Goal: Complete application form

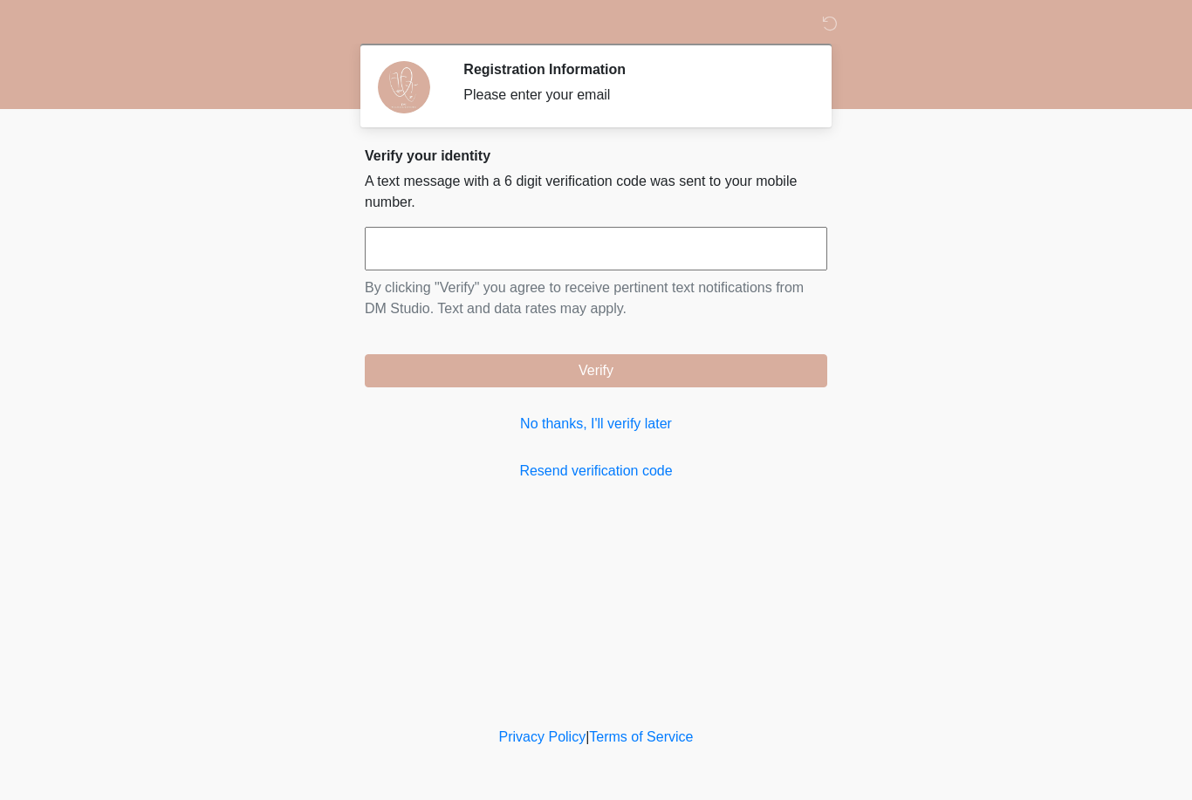
click at [619, 246] on input "text" at bounding box center [596, 249] width 463 height 44
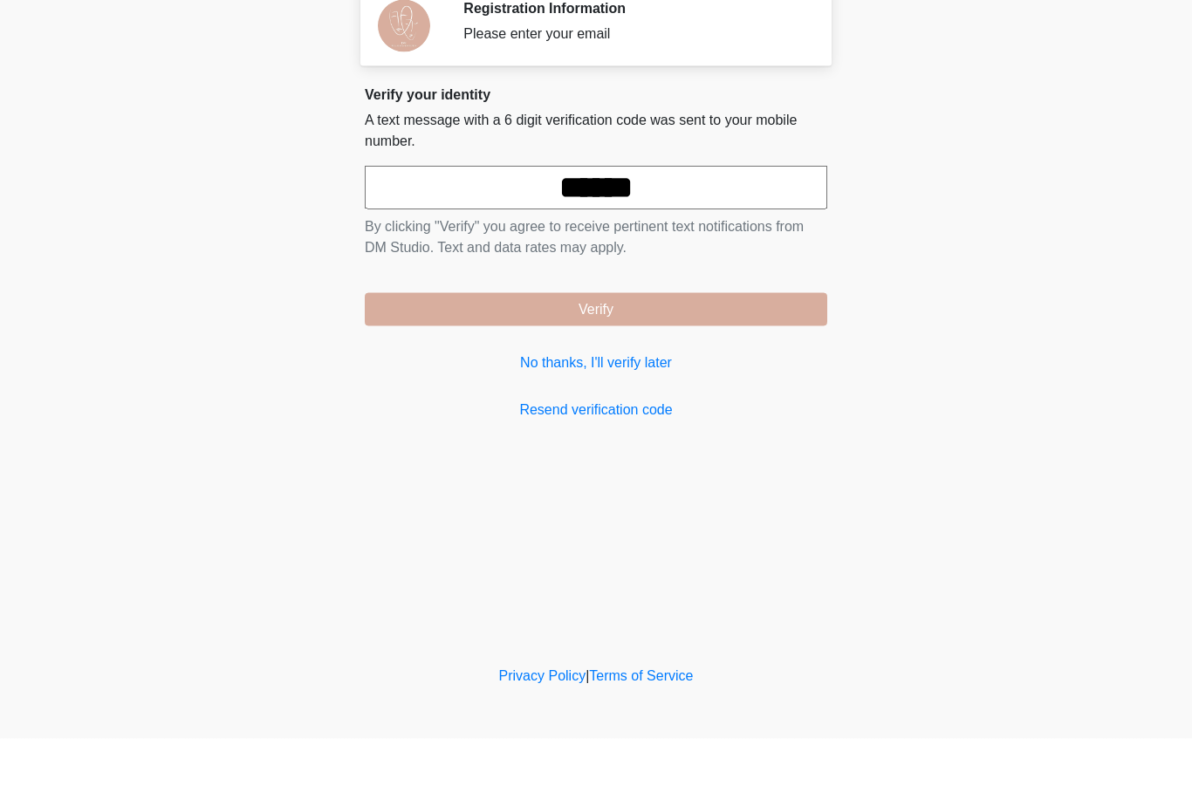
type input "******"
click at [724, 354] on button "Verify" at bounding box center [596, 370] width 463 height 33
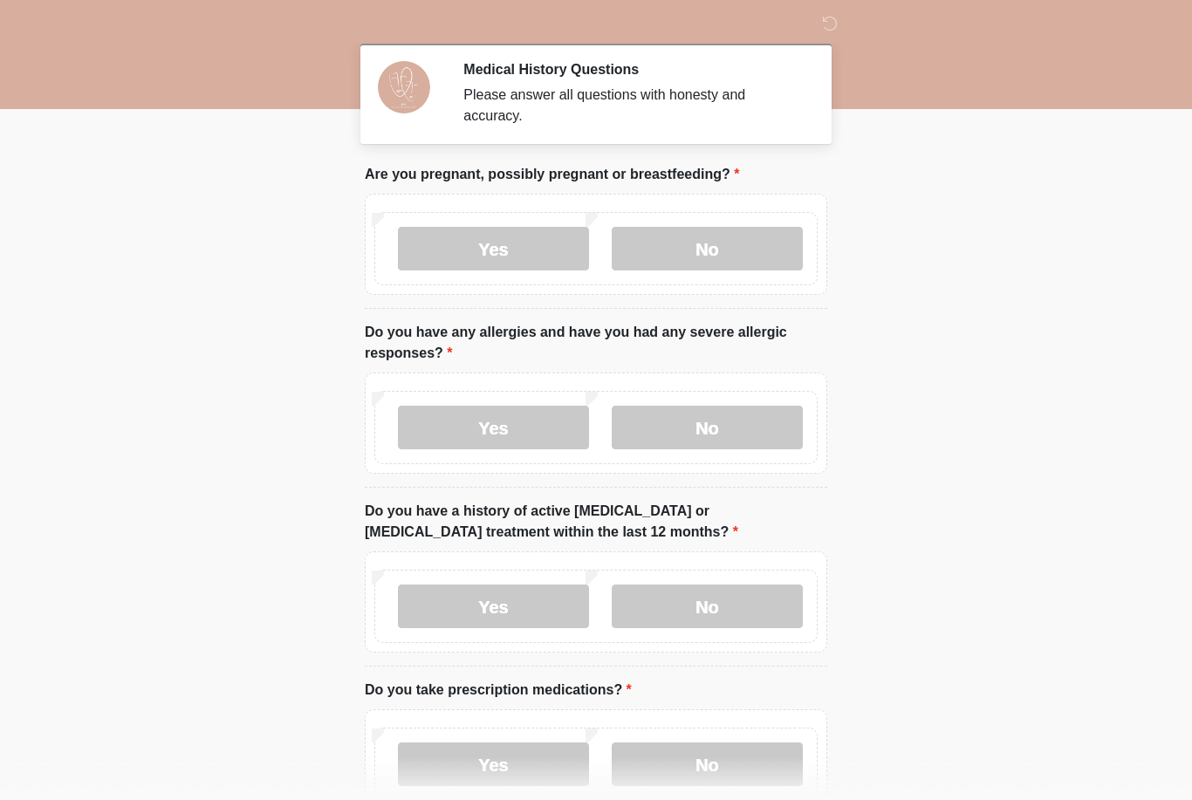
click at [760, 246] on label "No" at bounding box center [707, 249] width 191 height 44
click at [735, 424] on label "No" at bounding box center [707, 428] width 191 height 44
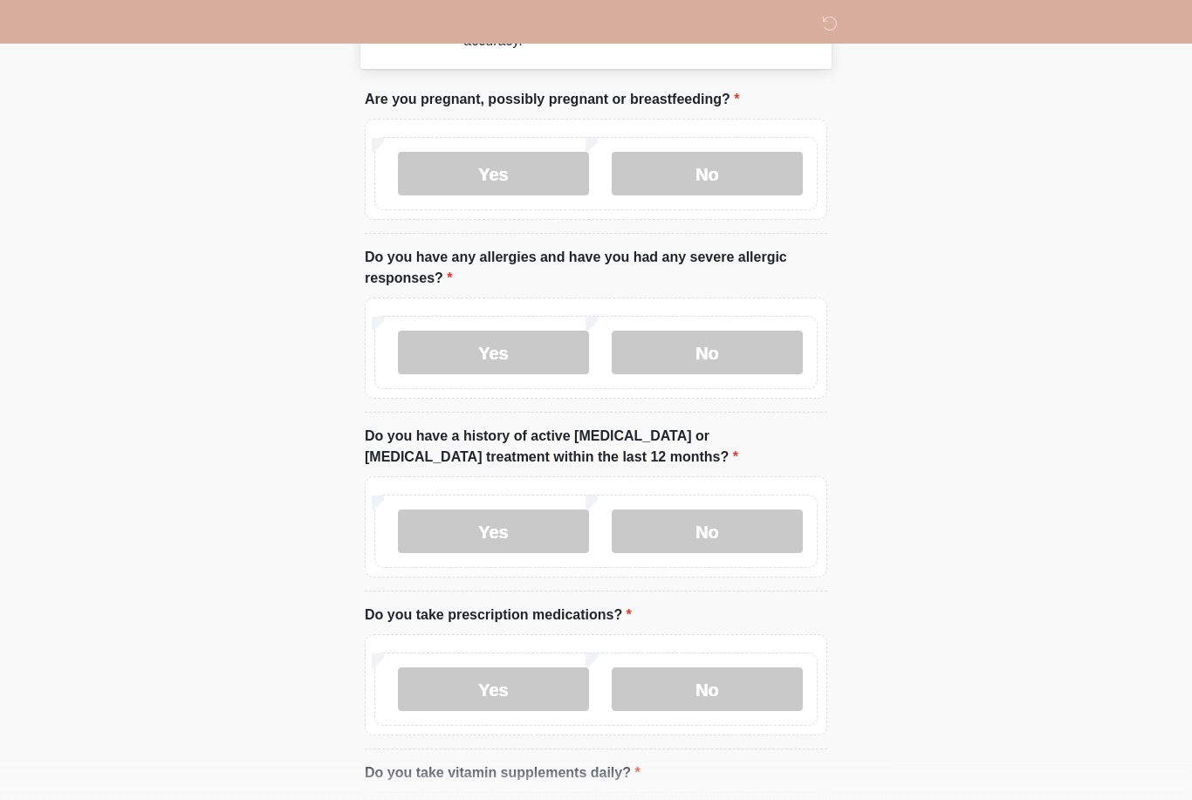
scroll to position [79, 0]
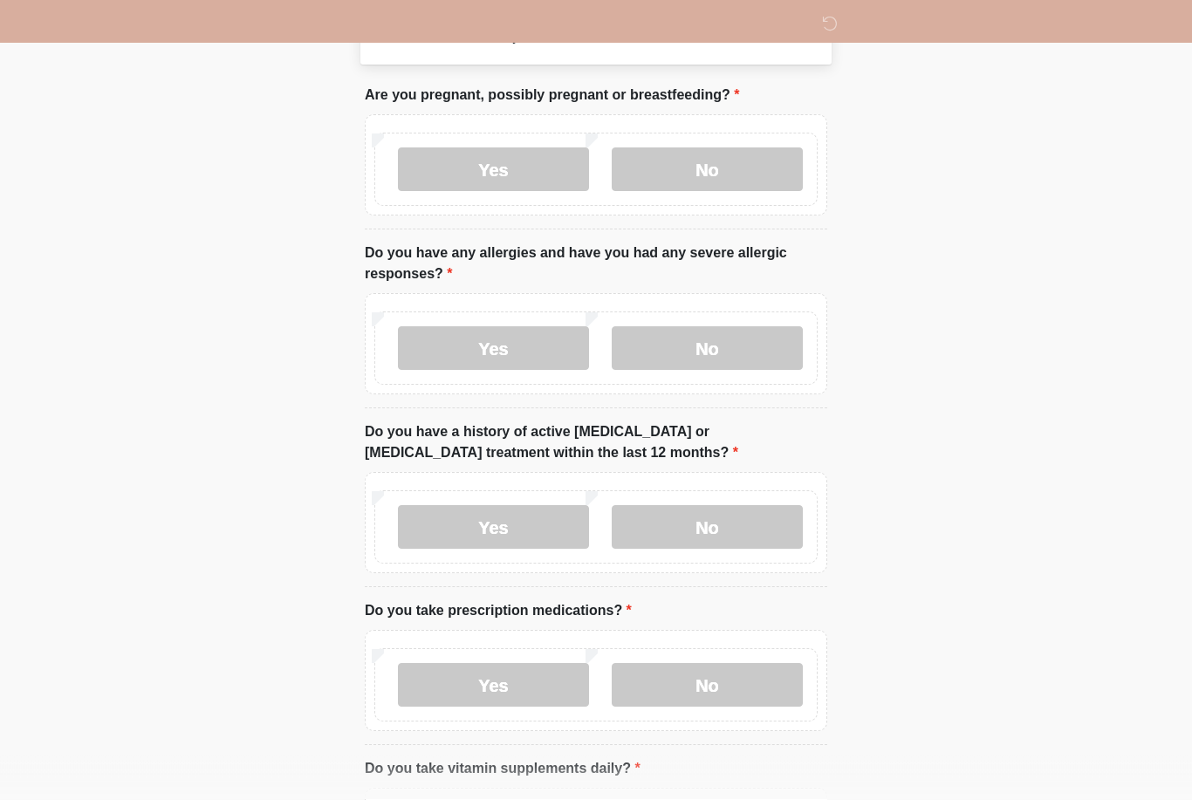
click at [731, 520] on label "No" at bounding box center [707, 528] width 191 height 44
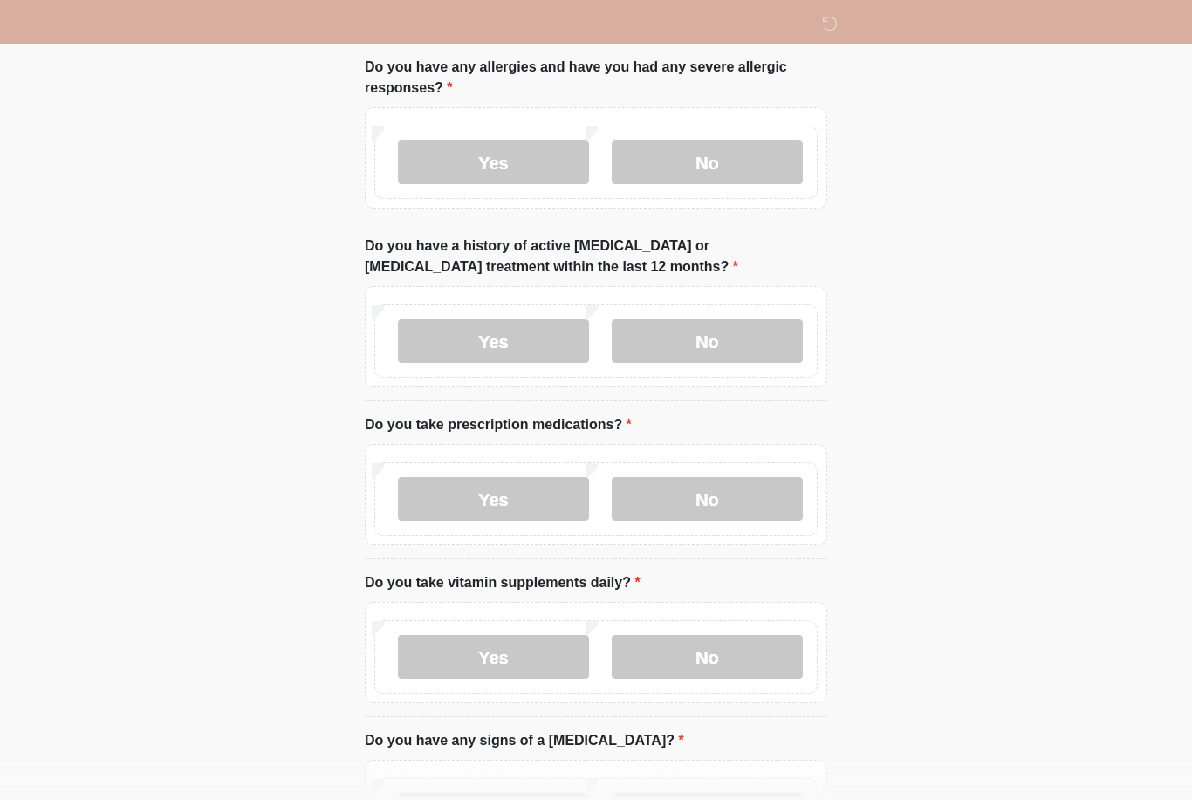
scroll to position [287, 0]
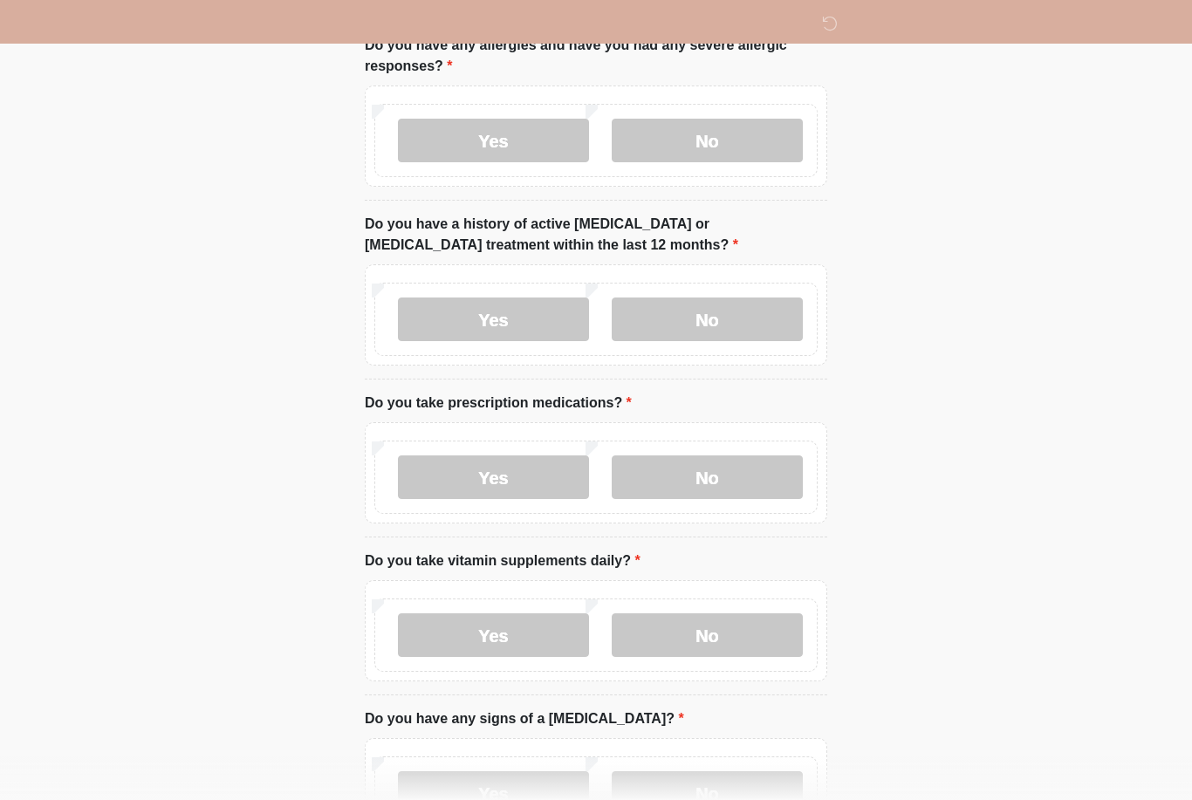
click at [510, 491] on label "Yes" at bounding box center [493, 478] width 191 height 44
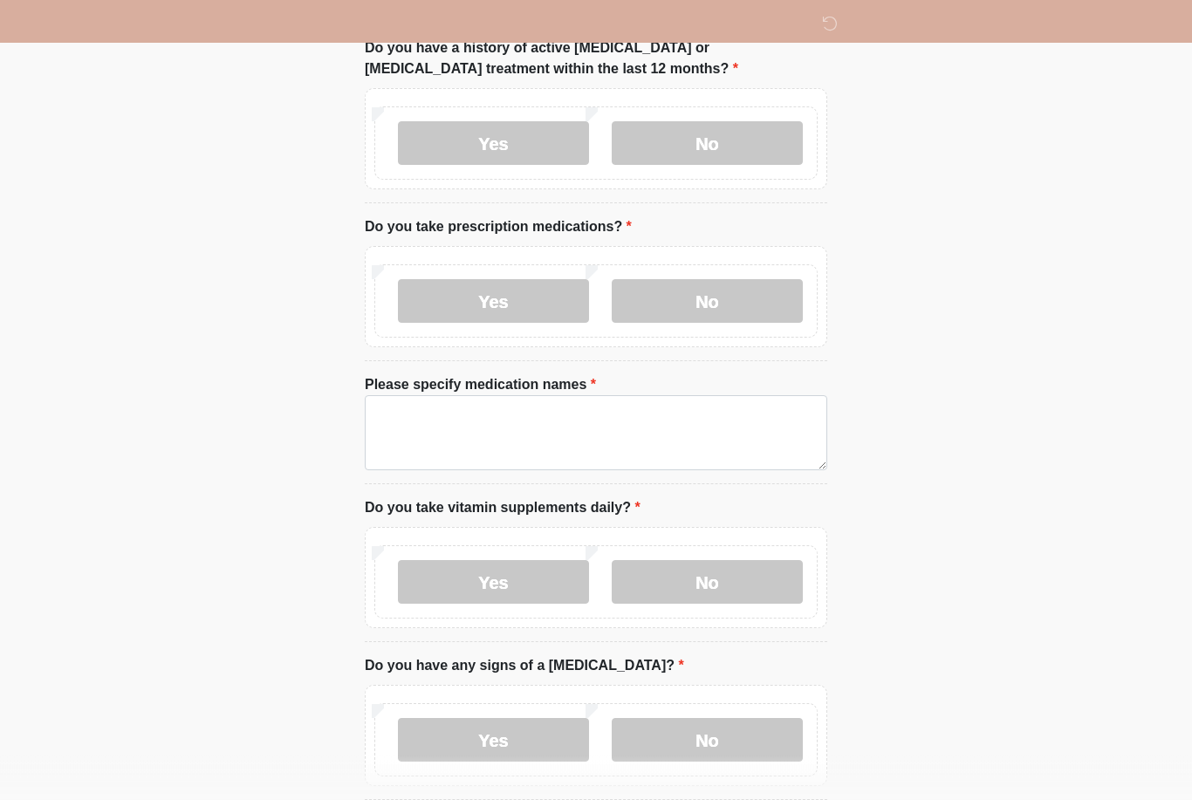
scroll to position [467, 0]
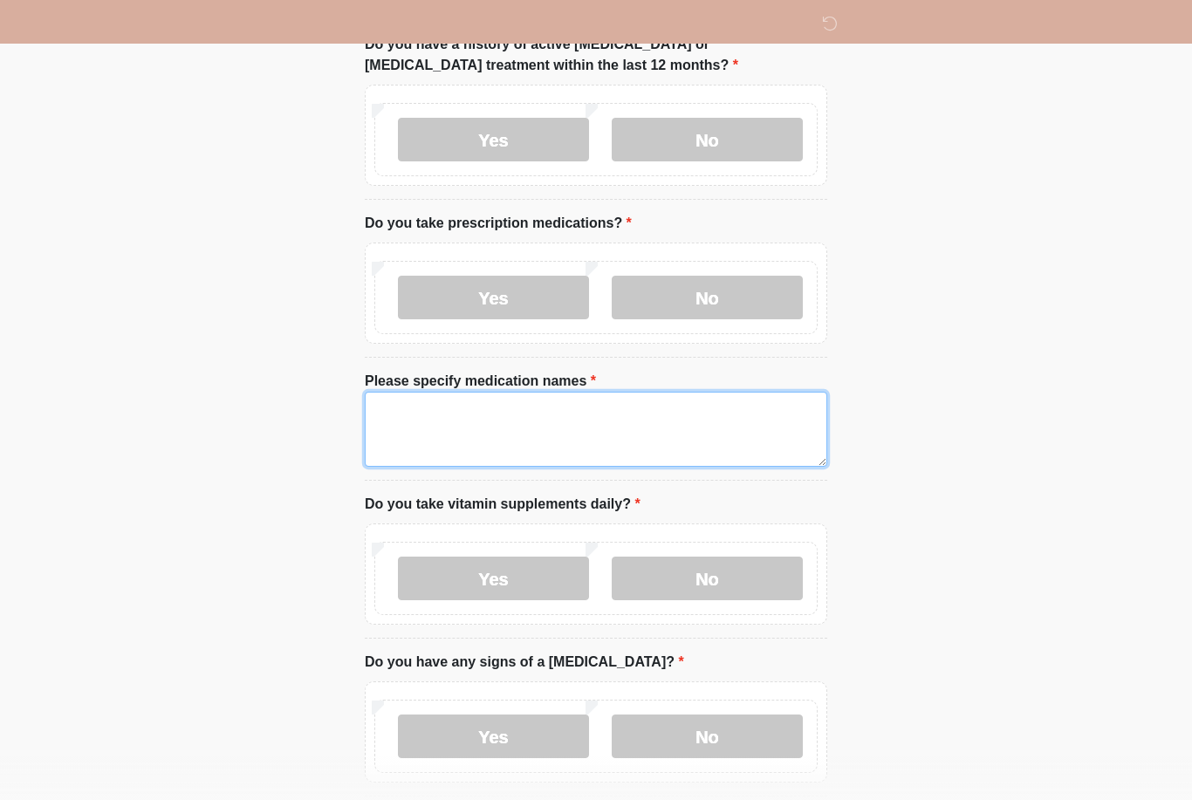
click at [600, 435] on textarea "Please specify medication names" at bounding box center [596, 429] width 463 height 75
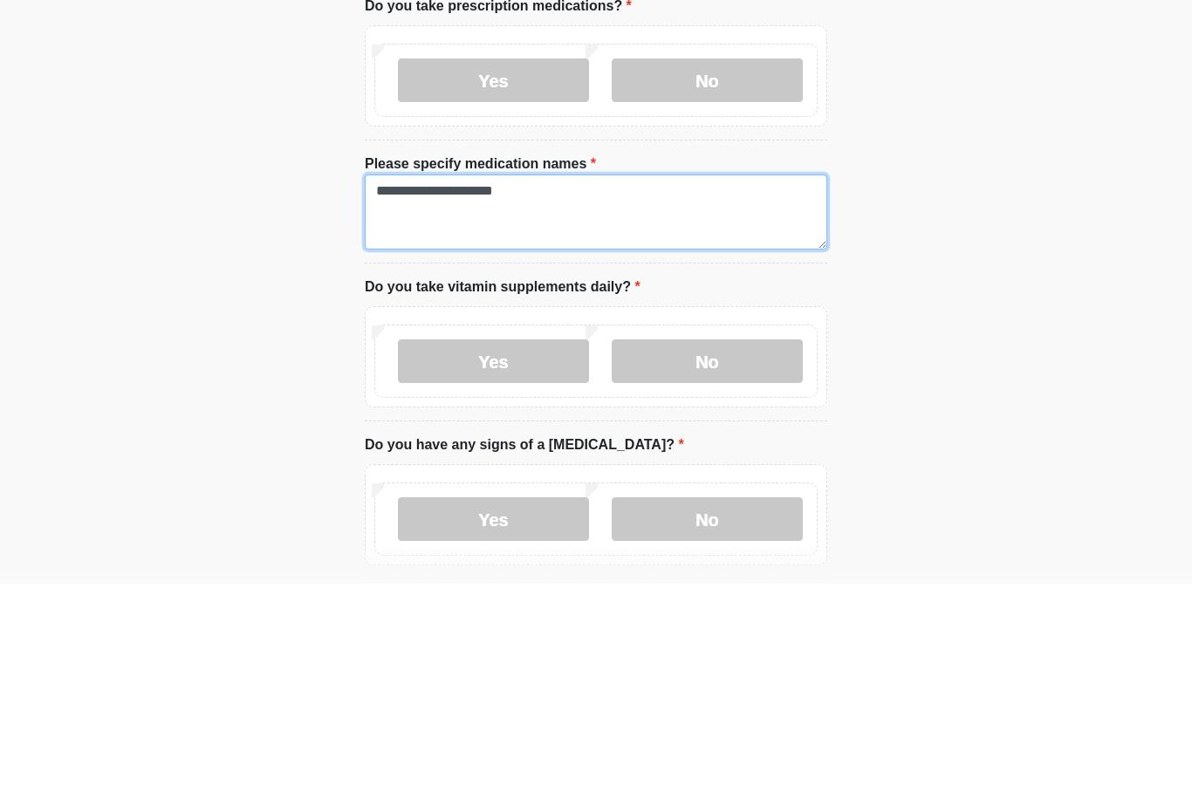
type textarea "**********"
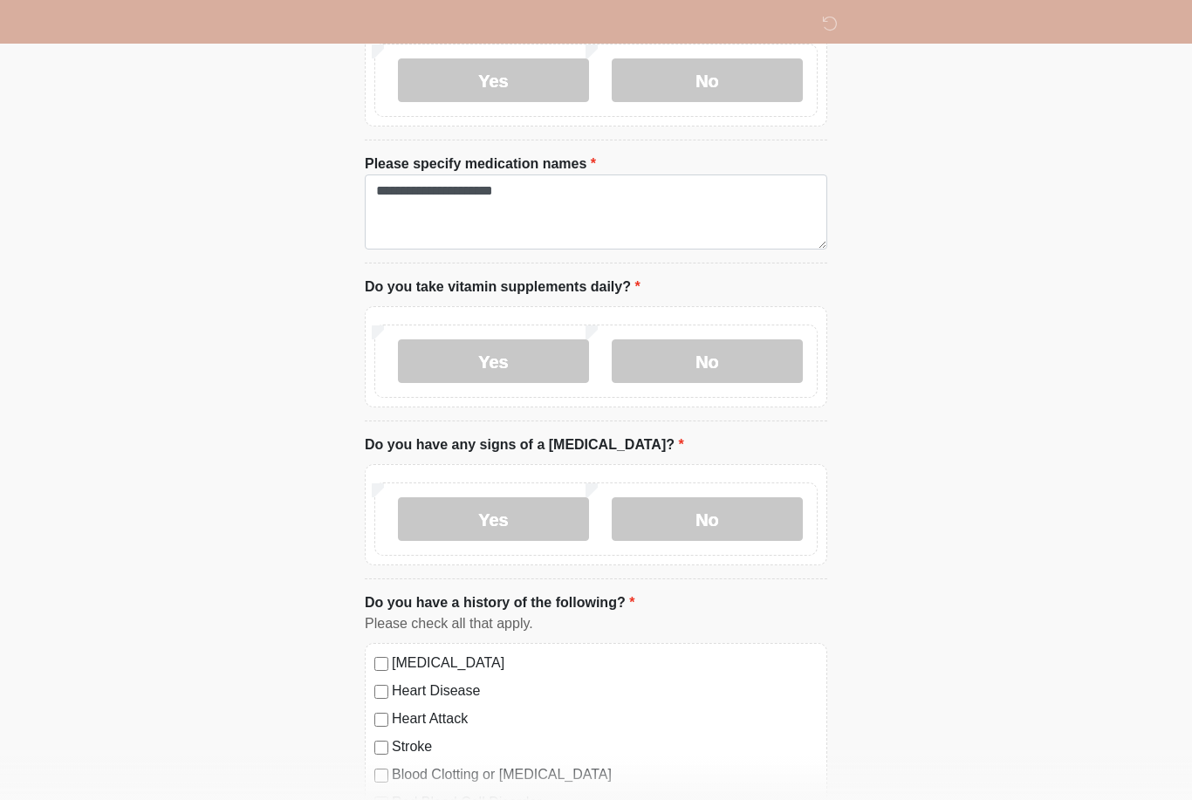
click at [733, 372] on label "No" at bounding box center [707, 362] width 191 height 44
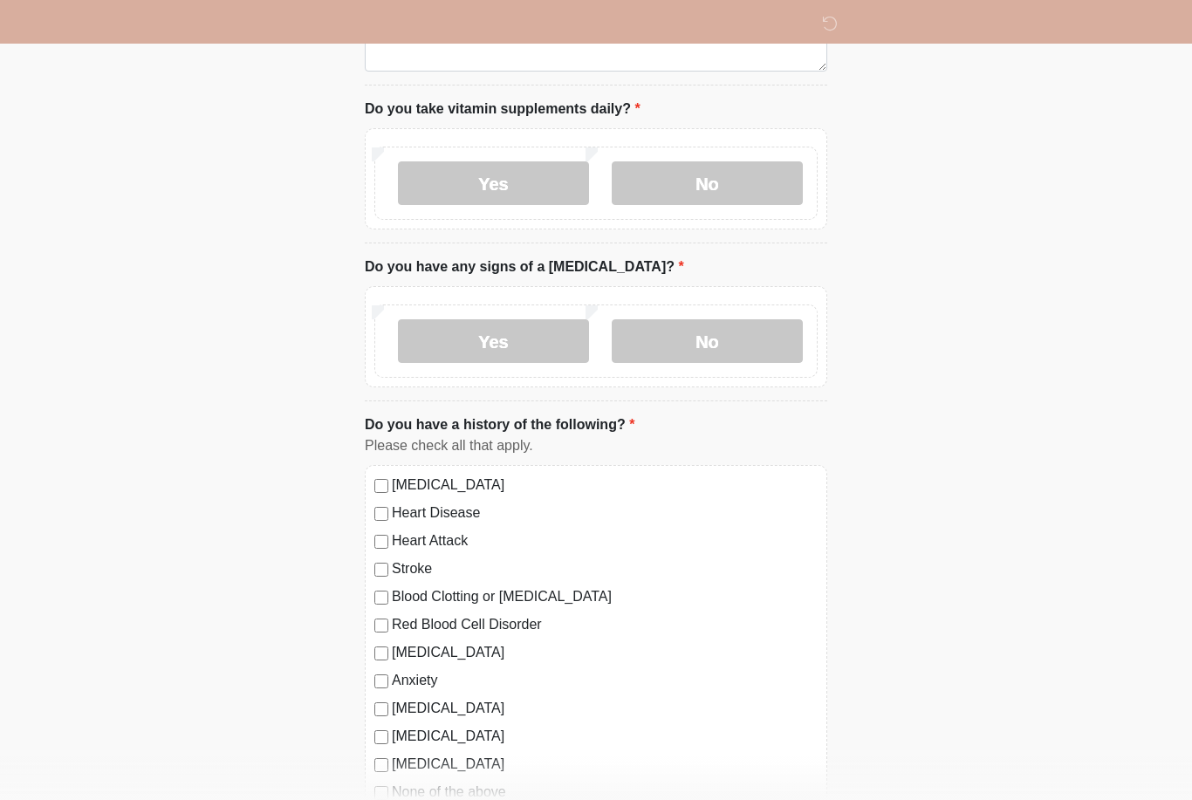
click at [755, 330] on label "No" at bounding box center [707, 341] width 191 height 44
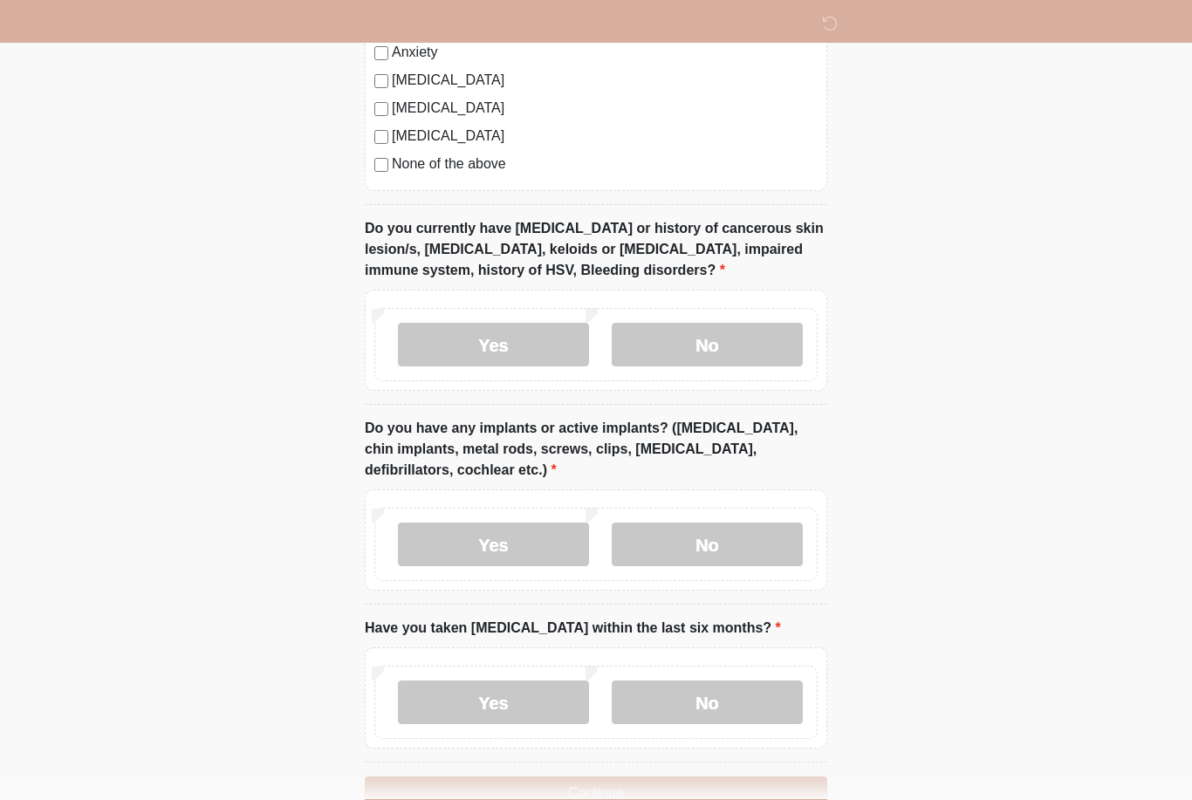
scroll to position [1492, 0]
click at [739, 339] on label "No" at bounding box center [707, 344] width 191 height 44
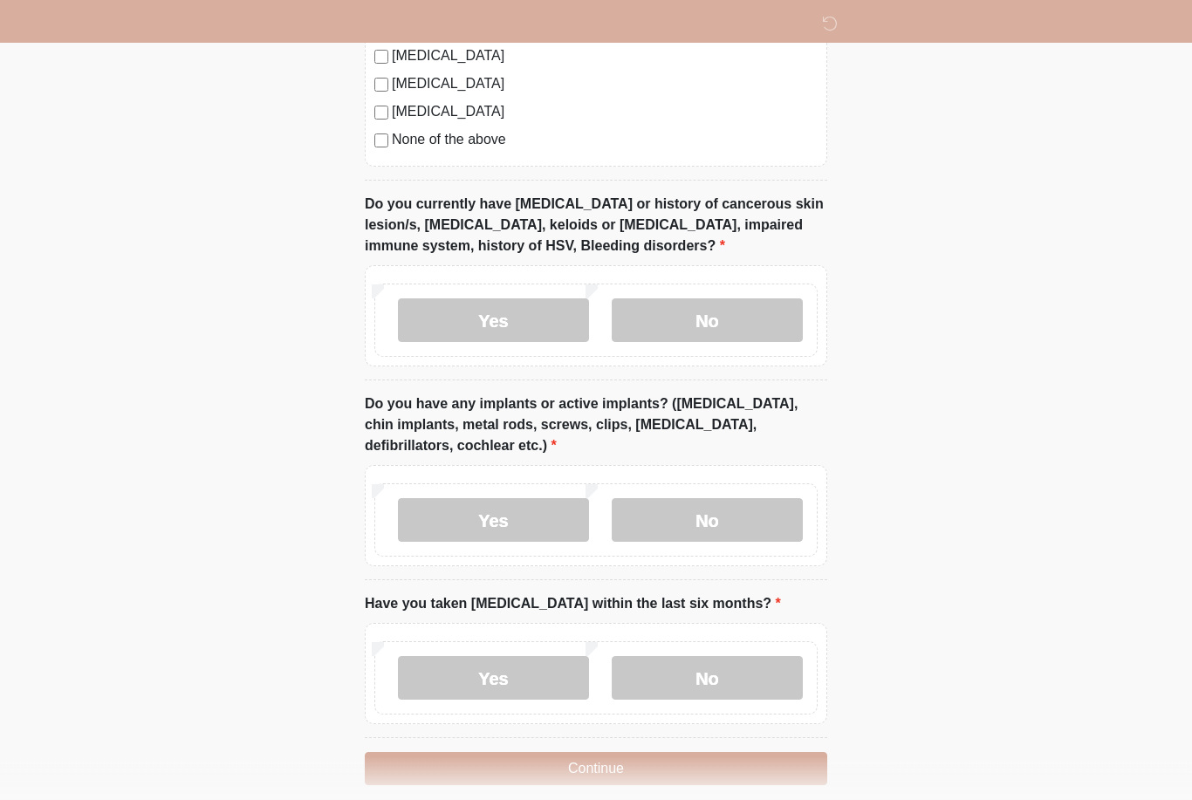
scroll to position [1534, 0]
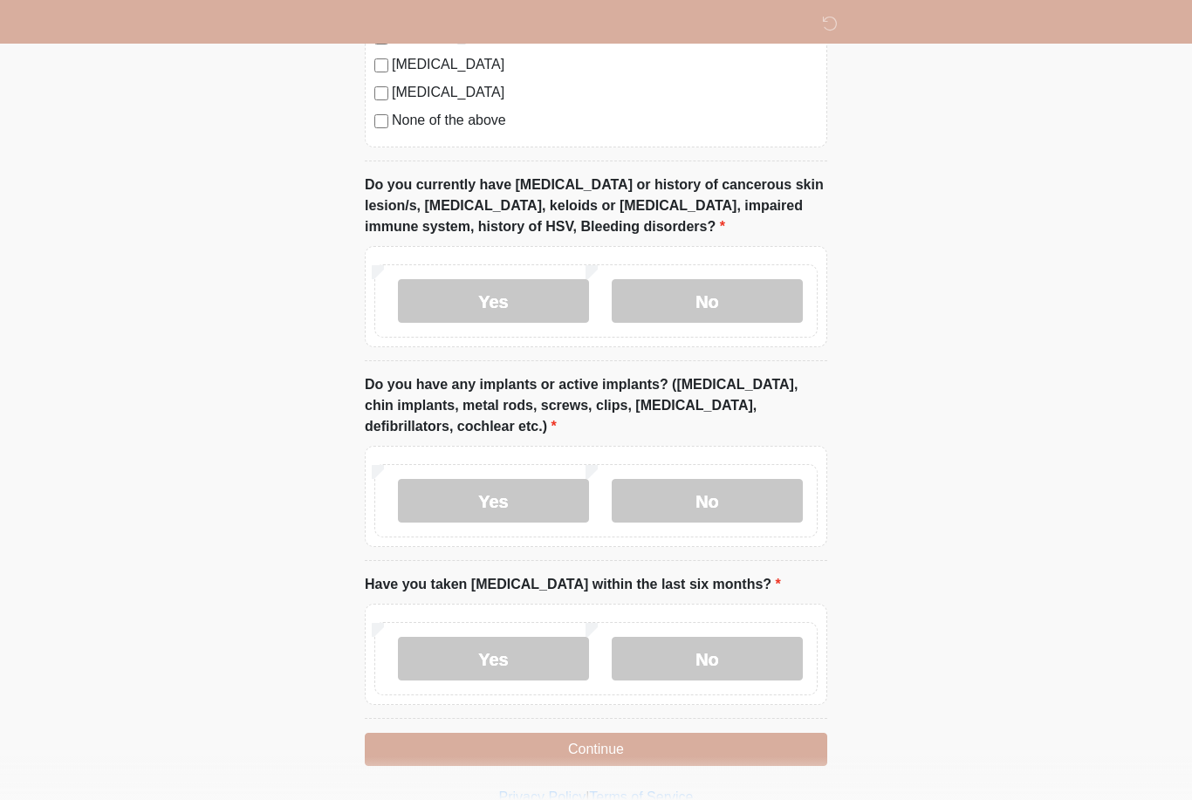
click at [505, 506] on label "Yes" at bounding box center [493, 501] width 191 height 44
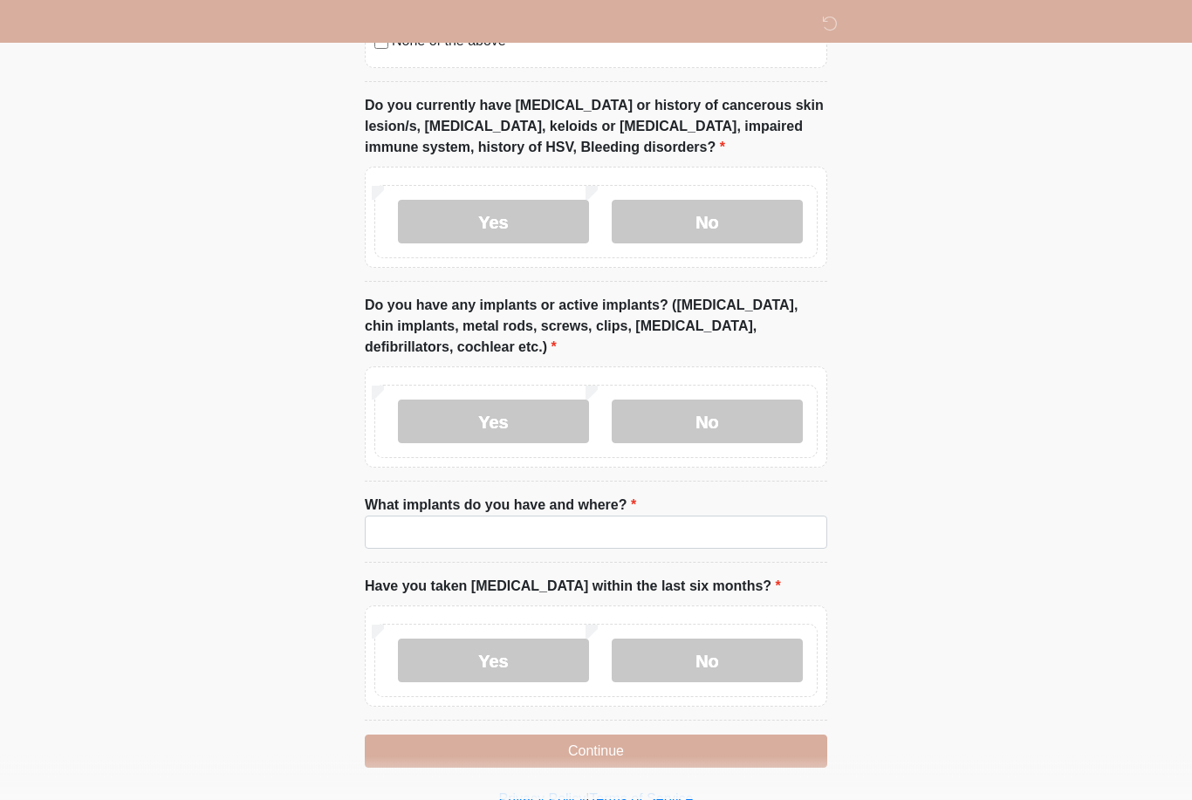
scroll to position [1615, 0]
click at [653, 518] on input "What implants do you have and where?" at bounding box center [596, 531] width 463 height 33
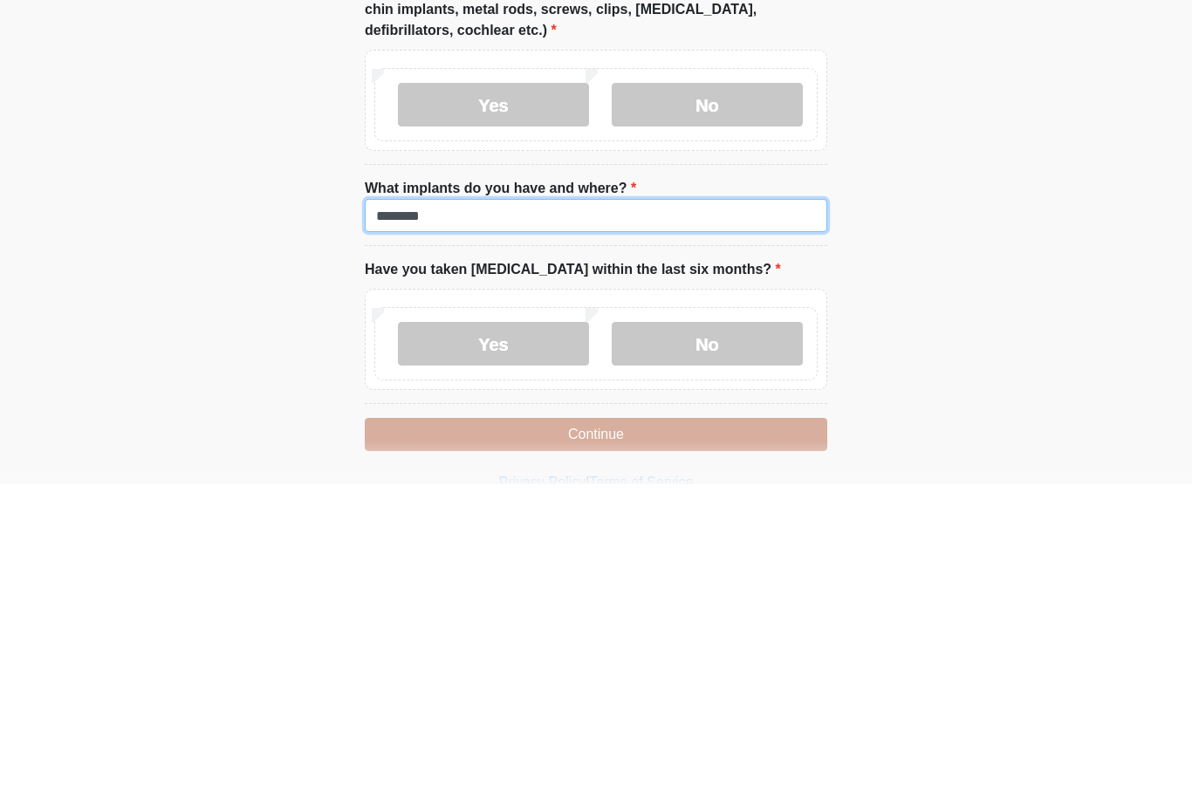
type input "********"
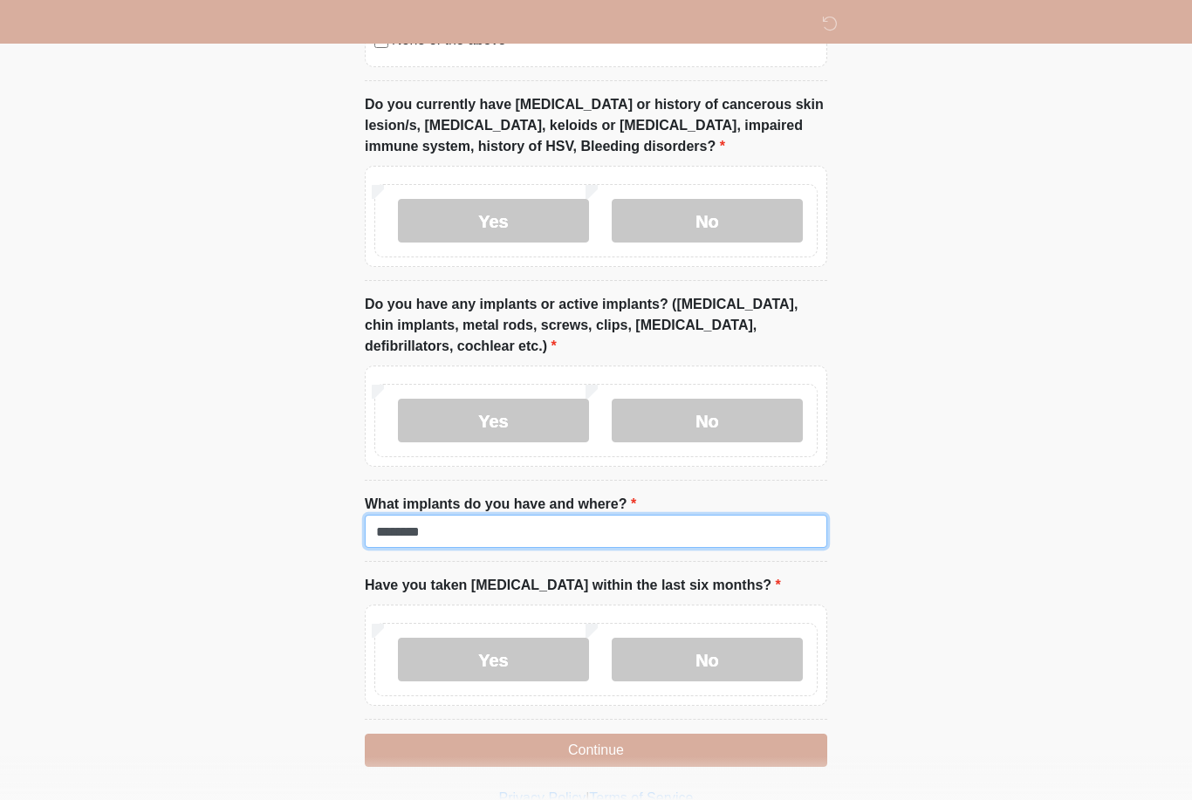
click at [385, 526] on input "********" at bounding box center [596, 531] width 463 height 33
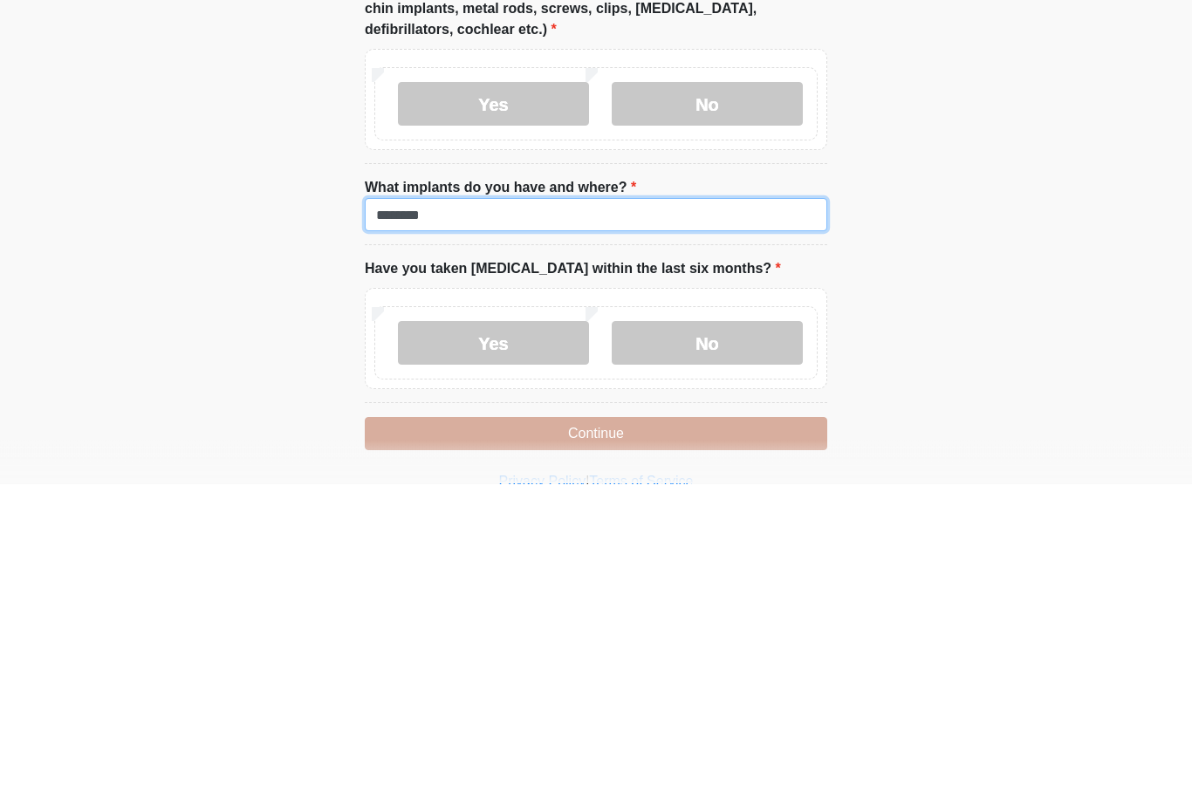
click at [620, 515] on input "********" at bounding box center [596, 531] width 463 height 33
click at [401, 515] on input "********" at bounding box center [596, 531] width 463 height 33
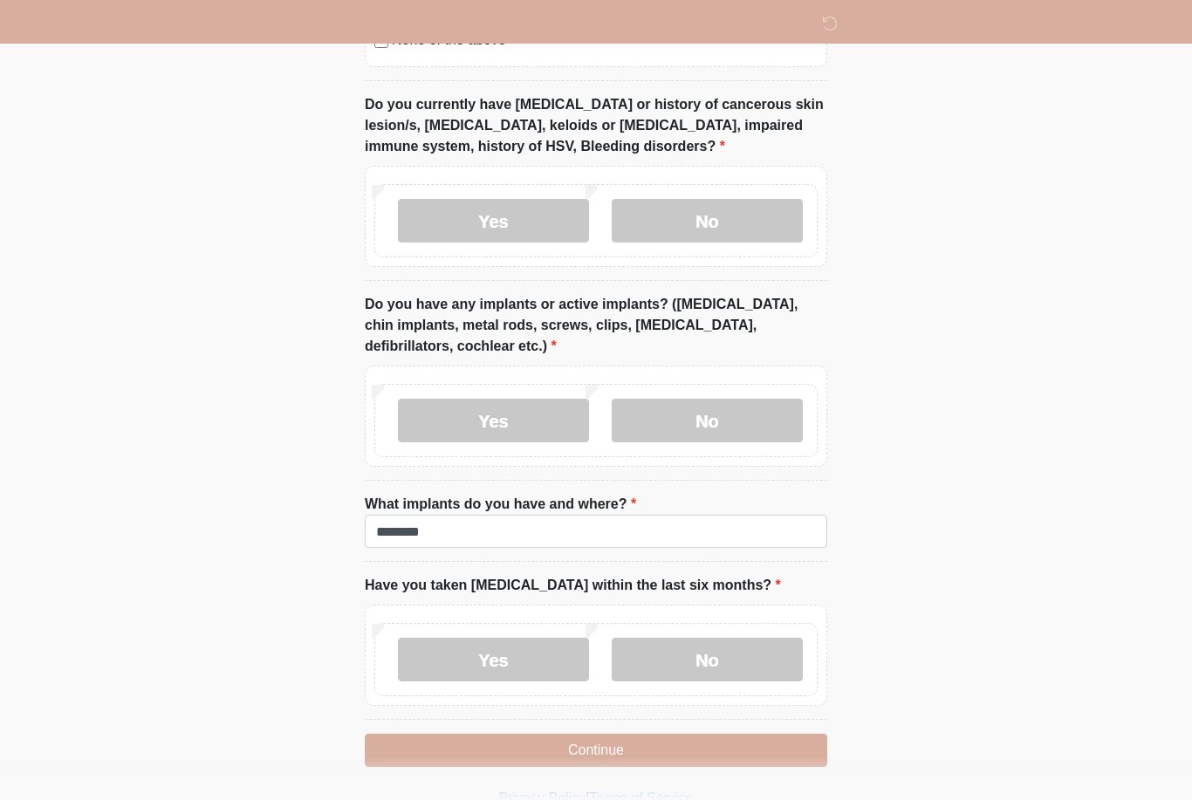
click at [707, 657] on label "No" at bounding box center [707, 660] width 191 height 44
click at [527, 751] on button "Continue" at bounding box center [596, 750] width 463 height 33
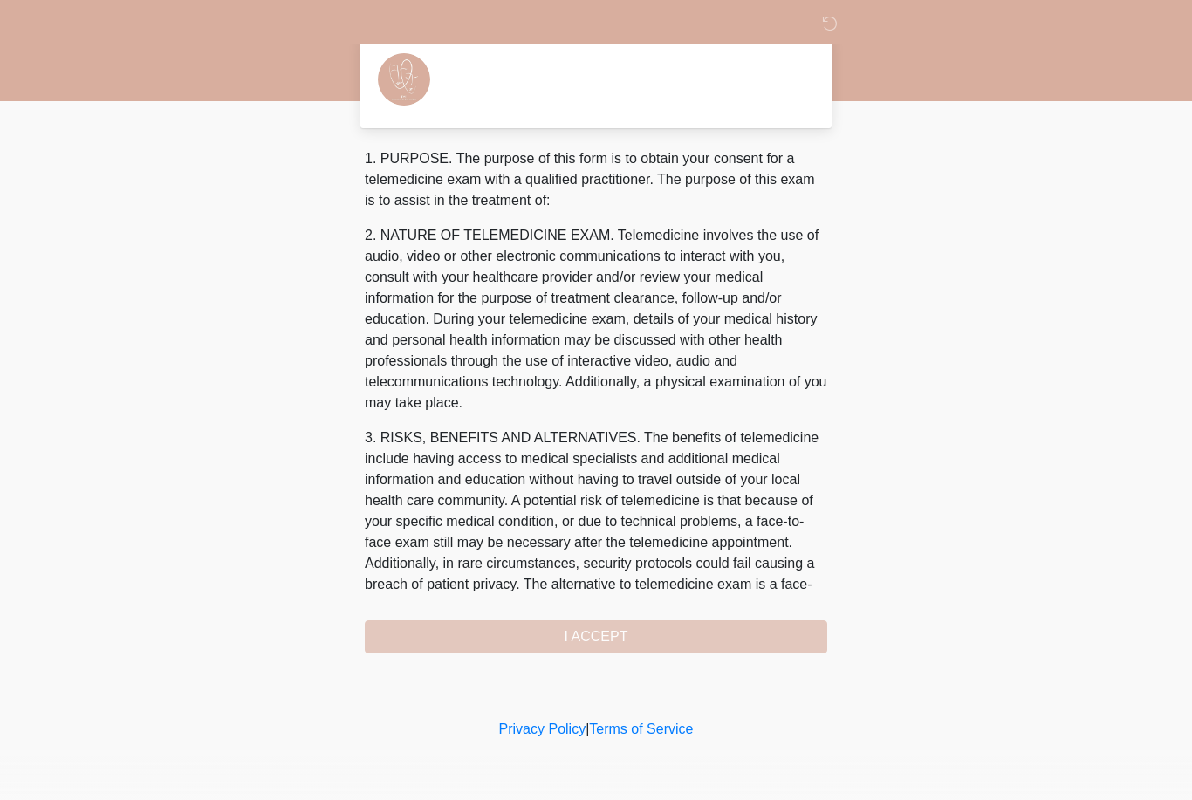
scroll to position [0, 0]
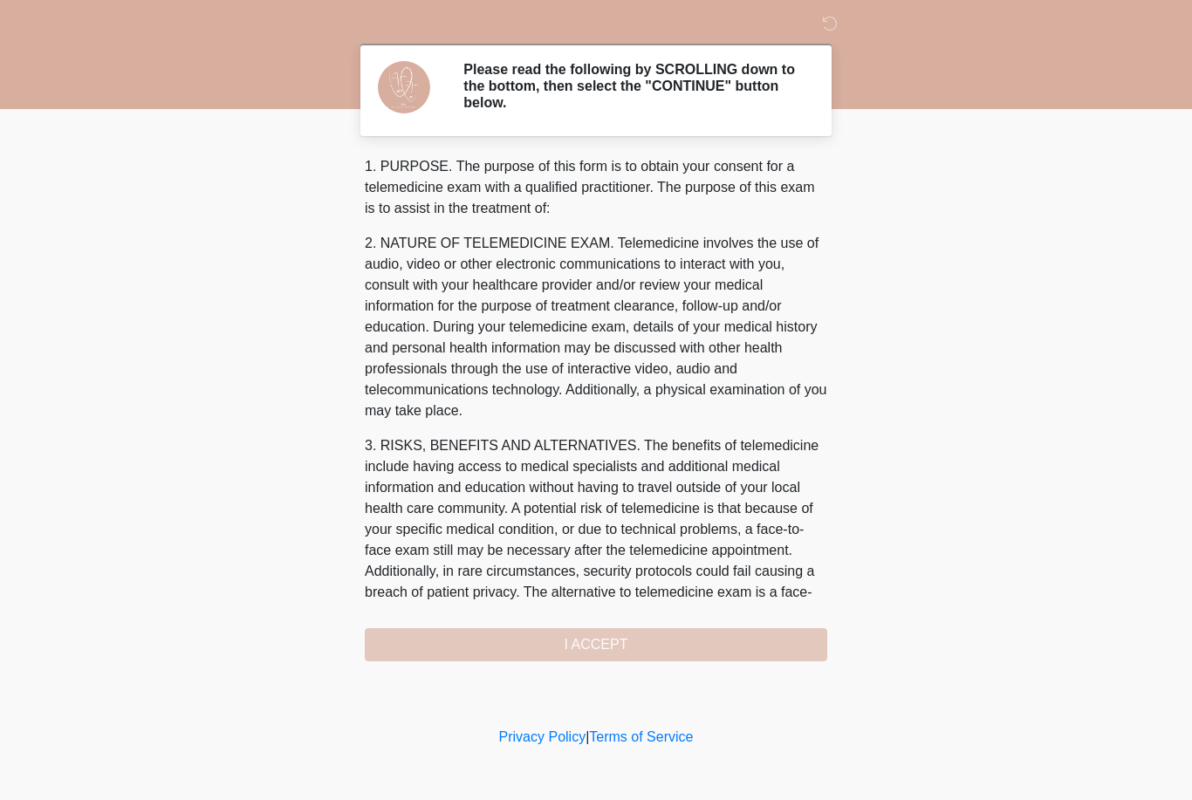
click at [469, 648] on div "1. PURPOSE. The purpose of this form is to obtain your consent for a telemedici…" at bounding box center [596, 408] width 463 height 505
click at [486, 656] on div "1. PURPOSE. The purpose of this form is to obtain your consent for a telemedici…" at bounding box center [596, 408] width 463 height 505
click at [505, 642] on div "1. PURPOSE. The purpose of this form is to obtain your consent for a telemedici…" at bounding box center [596, 408] width 463 height 505
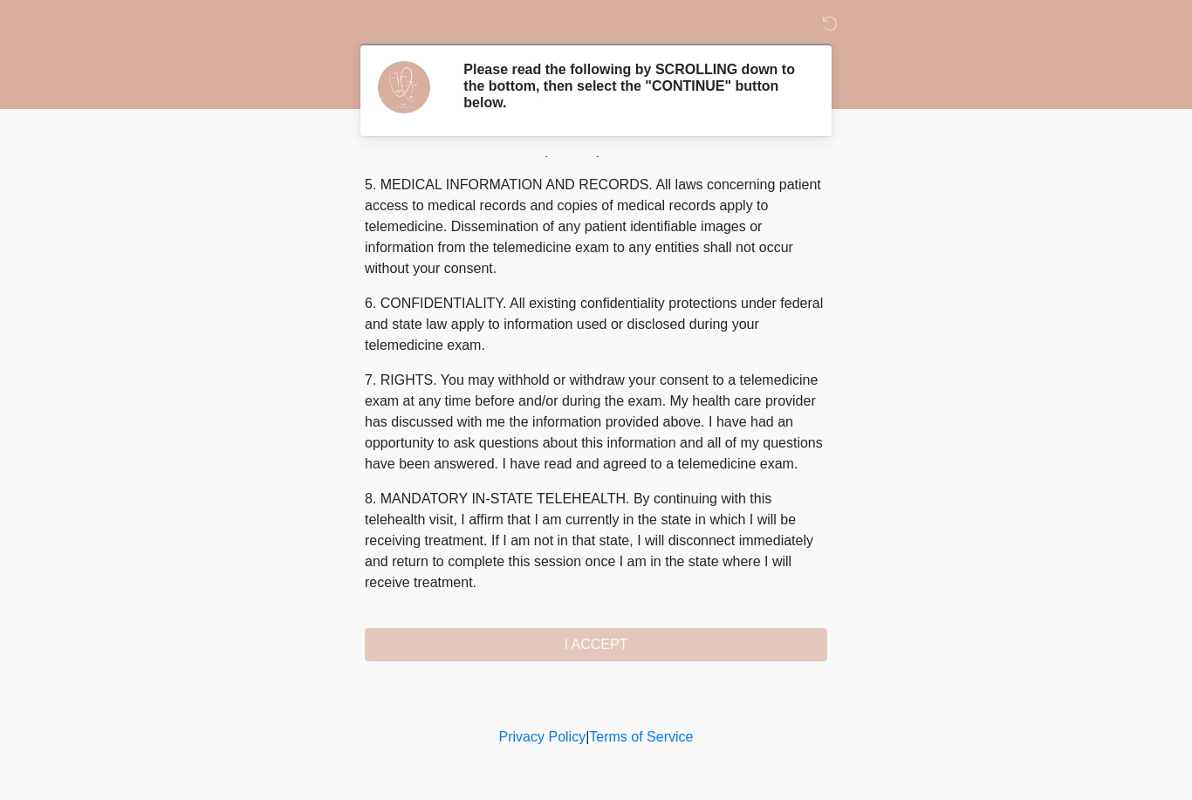
scroll to position [561, 0]
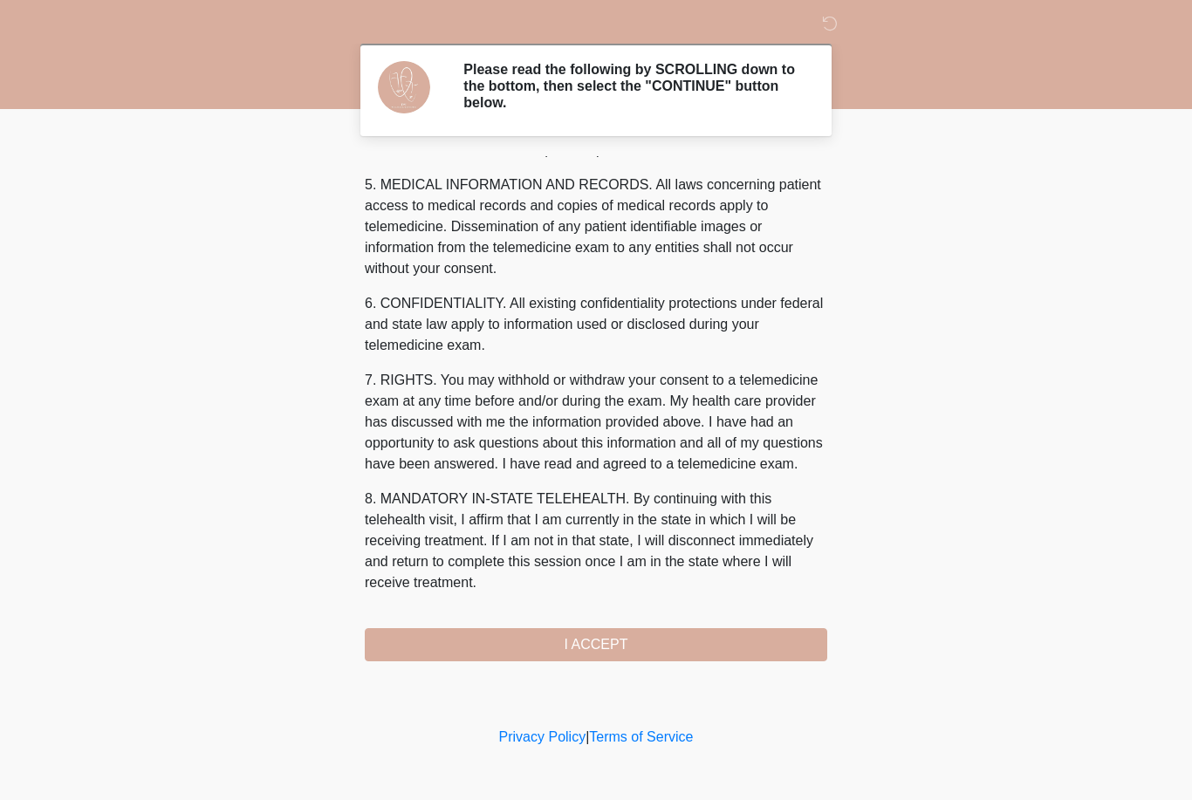
click at [566, 636] on button "I ACCEPT" at bounding box center [596, 644] width 463 height 33
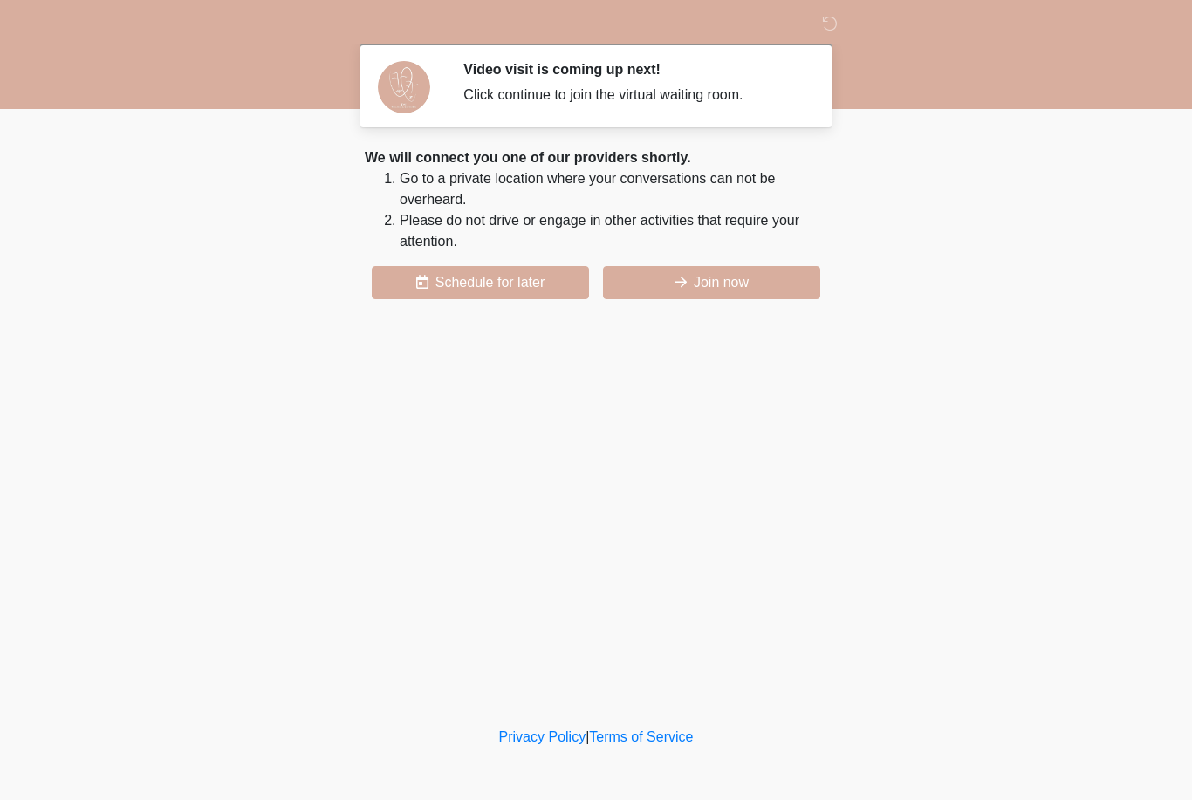
click at [767, 266] on button "Join now" at bounding box center [711, 282] width 217 height 33
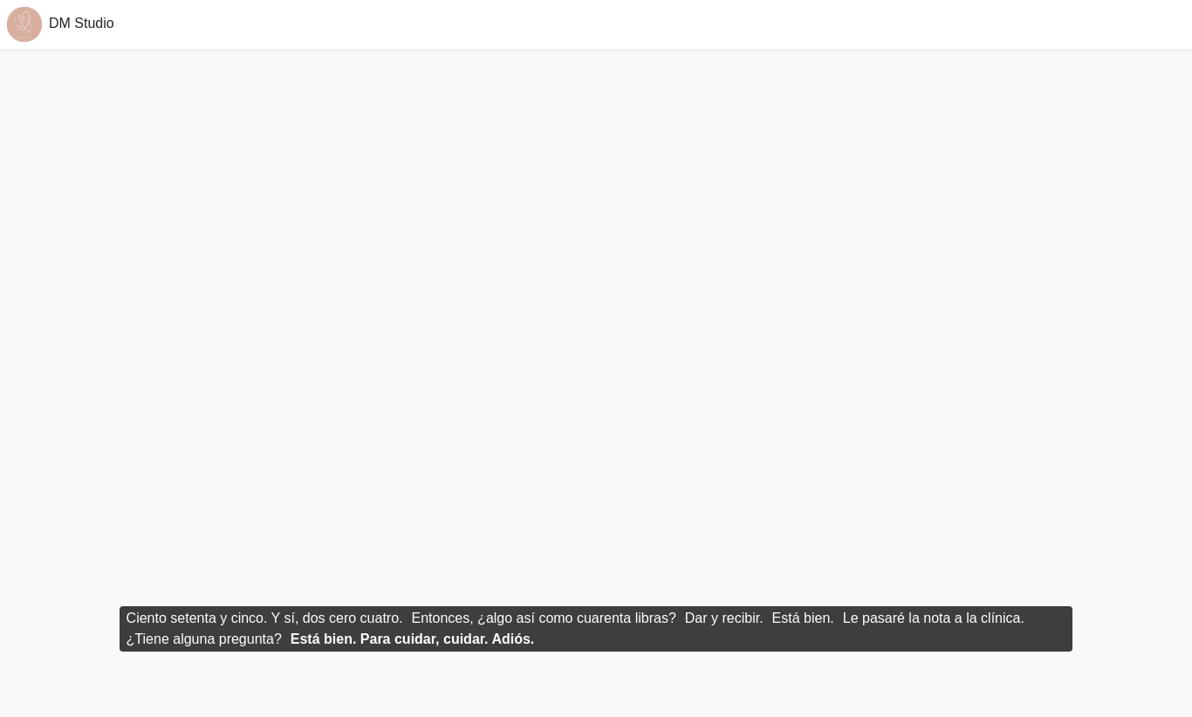
scroll to position [5, 0]
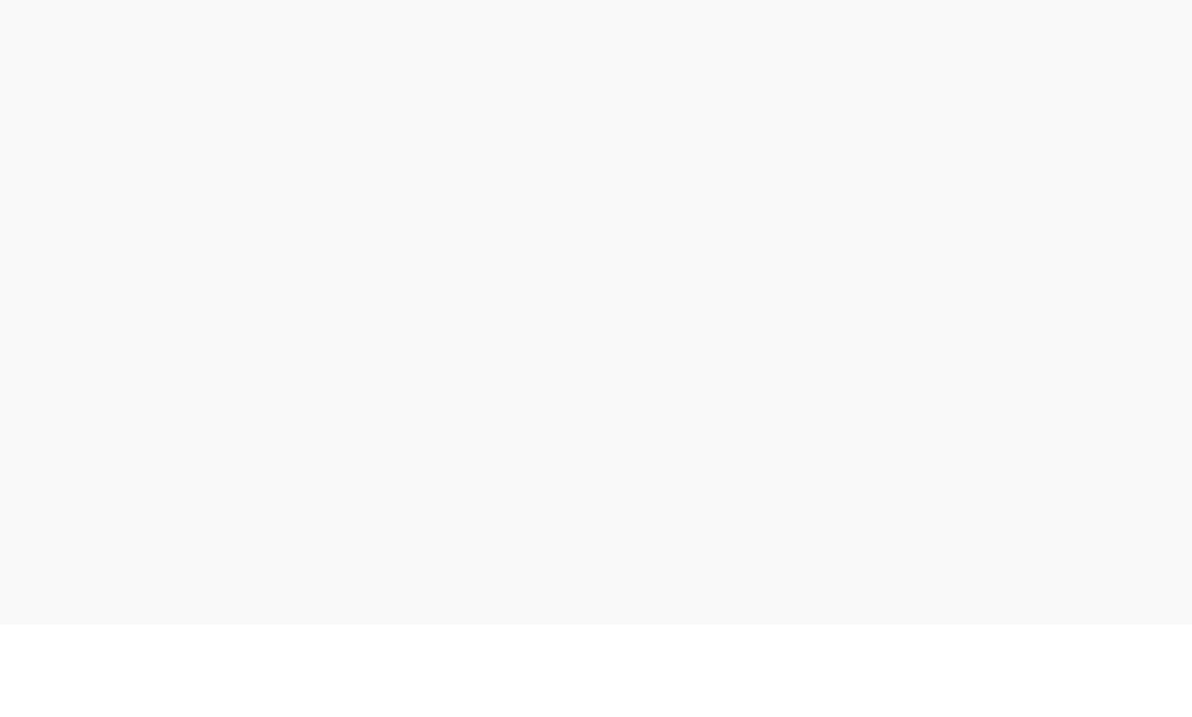
scroll to position [61, 0]
